Goal: Information Seeking & Learning: Learn about a topic

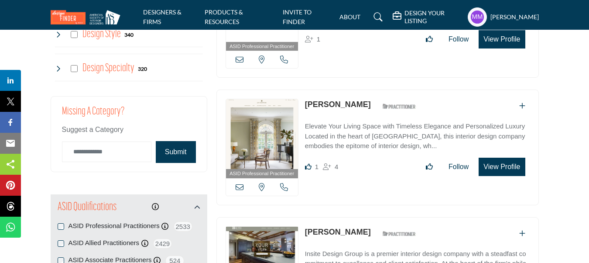
scroll to position [827, 0]
click at [87, 152] on input "Category Name" at bounding box center [106, 152] width 89 height 20
type input "**********"
click at [178, 147] on button "Submit" at bounding box center [176, 152] width 40 height 22
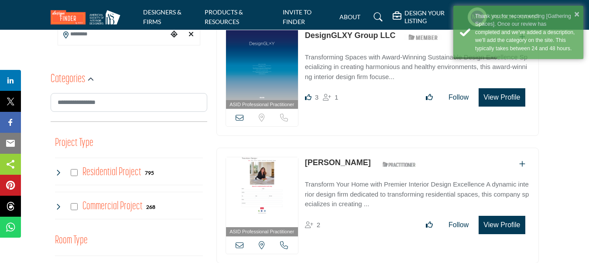
scroll to position [0, 0]
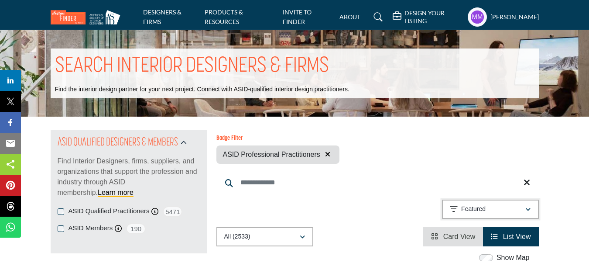
click at [478, 210] on p "Featured" at bounding box center [473, 209] width 24 height 9
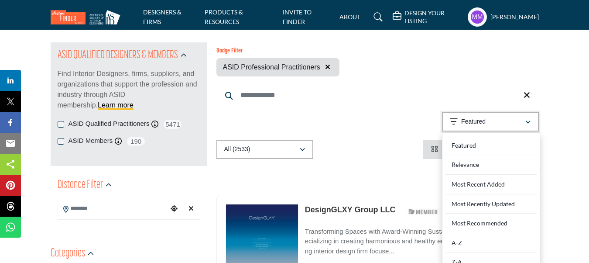
scroll to position [90, 0]
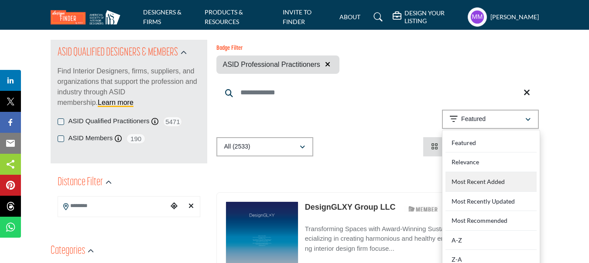
click at [478, 183] on div "Most Recent Added" at bounding box center [490, 182] width 91 height 20
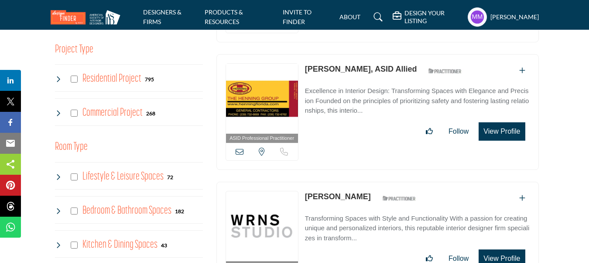
scroll to position [352, 0]
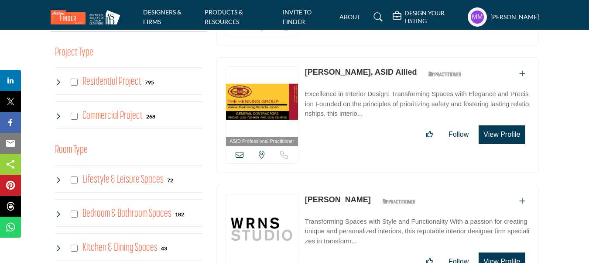
drag, startPoint x: 302, startPoint y: 198, endPoint x: 350, endPoint y: 202, distance: 47.7
click at [350, 202] on div "ASID Professional Practitioner ASID Professional Practitioners have successfull…" at bounding box center [377, 242] width 322 height 116
copy link "Erin Lozano"
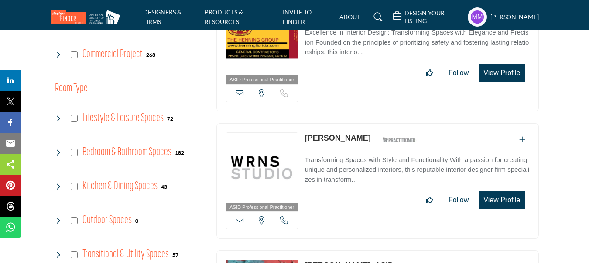
scroll to position [414, 0]
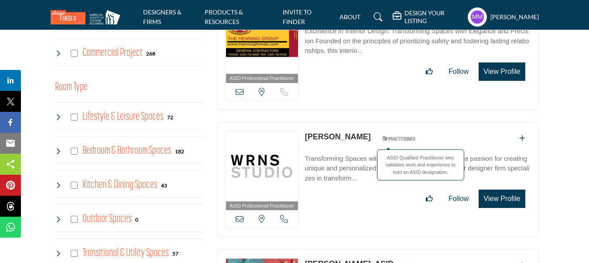
click at [377, 139] on div "ASID Qualified Practitioner who validates work and experience to hold an ASID d…" at bounding box center [399, 138] width 44 height 15
drag, startPoint x: 352, startPoint y: 138, endPoint x: 301, endPoint y: 141, distance: 50.7
click at [301, 141] on div "ASID Professional Practitioner ASID Professional Practitioners have successfull…" at bounding box center [377, 180] width 322 height 116
copy link "Erin Lozano"
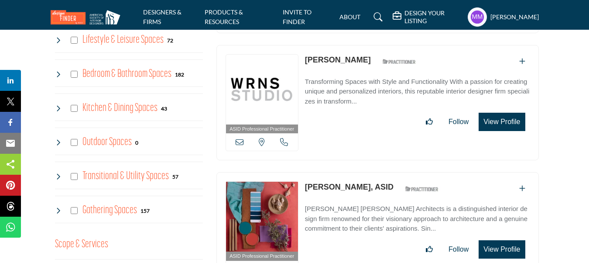
scroll to position [497, 0]
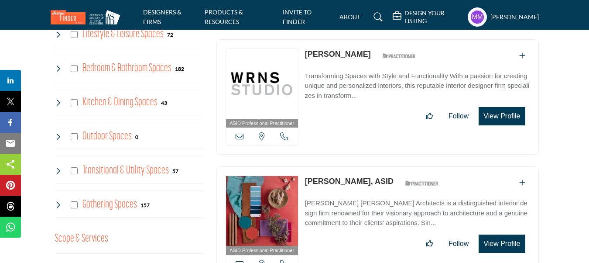
drag, startPoint x: 303, startPoint y: 181, endPoint x: 356, endPoint y: 175, distance: 53.0
click at [356, 175] on div "ASID Professional Practitioner ASID Professional Practitioners have successfull…" at bounding box center [377, 224] width 322 height 116
copy link "Gavin Daniels"
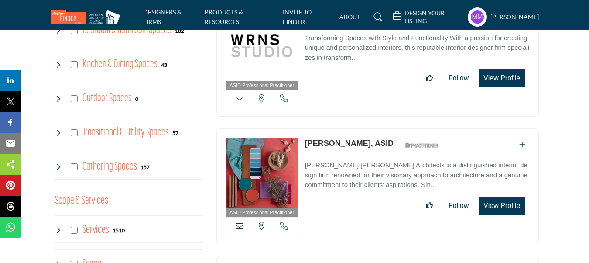
scroll to position [536, 0]
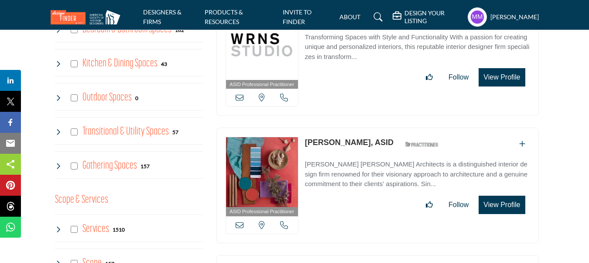
copy link "Gavin Daniels"
drag, startPoint x: 369, startPoint y: 148, endPoint x: 356, endPoint y: 144, distance: 13.1
click at [356, 144] on div "ASID Professional Practitioner ASID Professional Practitioners have successfull…" at bounding box center [377, 185] width 322 height 116
copy div "District of Columbia, USA Gavin Daniels"
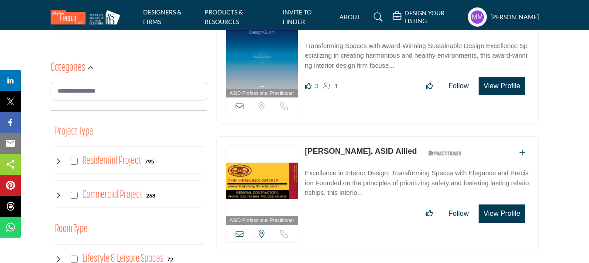
scroll to position [269, 0]
